Goal: Task Accomplishment & Management: Complete application form

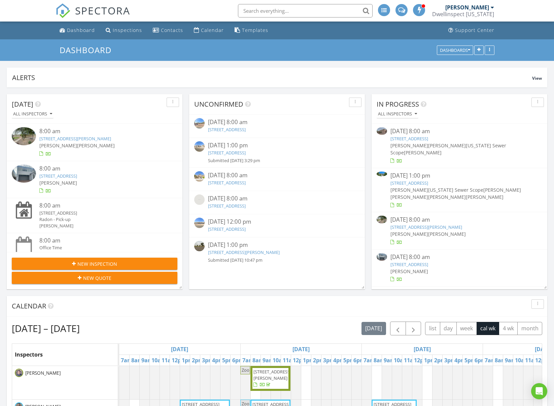
scroll to position [1571, 554]
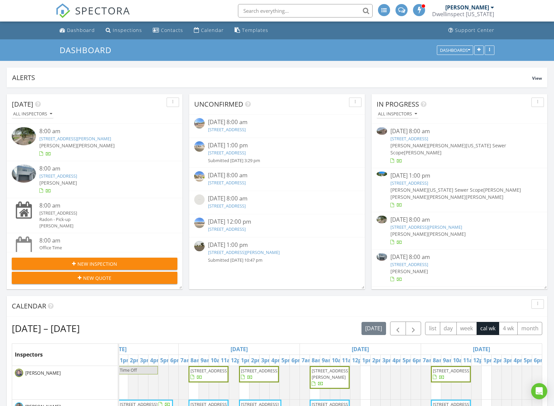
click at [96, 279] on span "New Quote" at bounding box center [97, 277] width 28 height 7
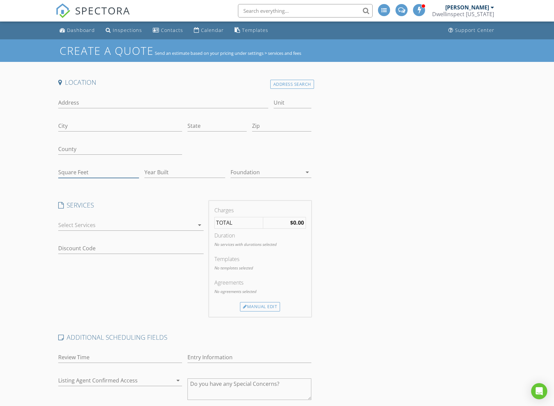
click at [101, 174] on input "Square Feet" at bounding box center [98, 172] width 81 height 11
type input "1161"
click at [178, 172] on input "Year Built" at bounding box center [184, 172] width 81 height 11
type input "2007"
click at [115, 226] on div at bounding box center [126, 225] width 136 height 11
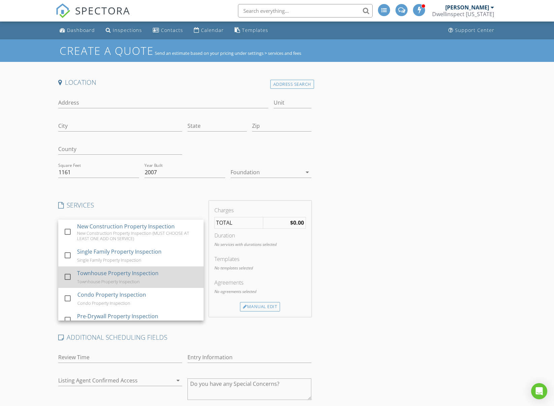
click at [103, 274] on div "Townhouse Property Inspection" at bounding box center [117, 273] width 81 height 8
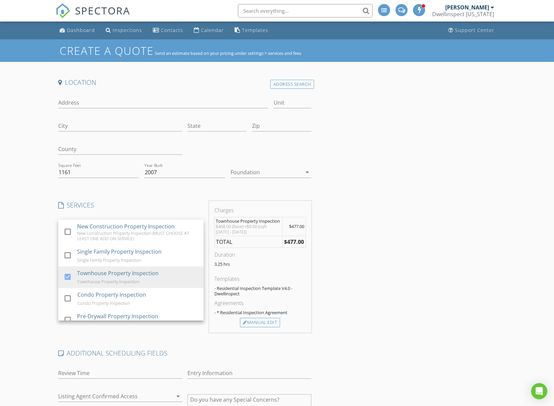
click at [363, 242] on div "Location Address Search Address Unit City State Zip County Square Feet 1161 Yea…" at bounding box center [277, 396] width 443 height 637
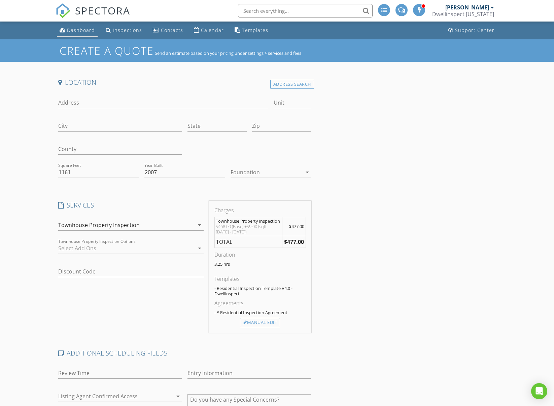
click at [78, 33] on div "Dashboard" at bounding box center [81, 30] width 28 height 6
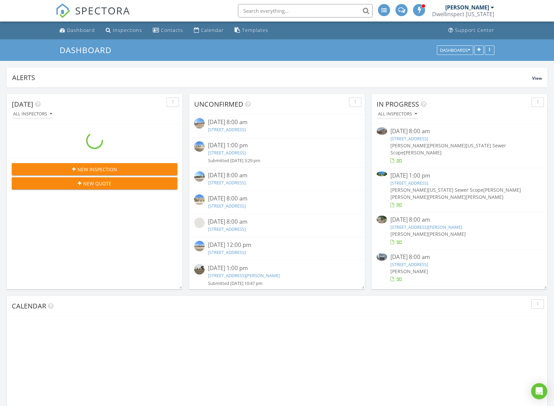
scroll to position [145, 540]
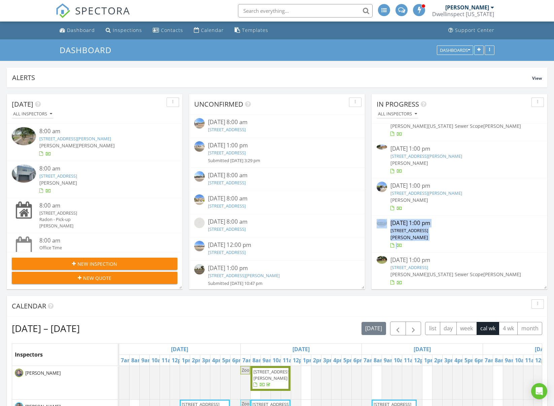
scroll to position [1571, 554]
